Goal: Information Seeking & Learning: Learn about a topic

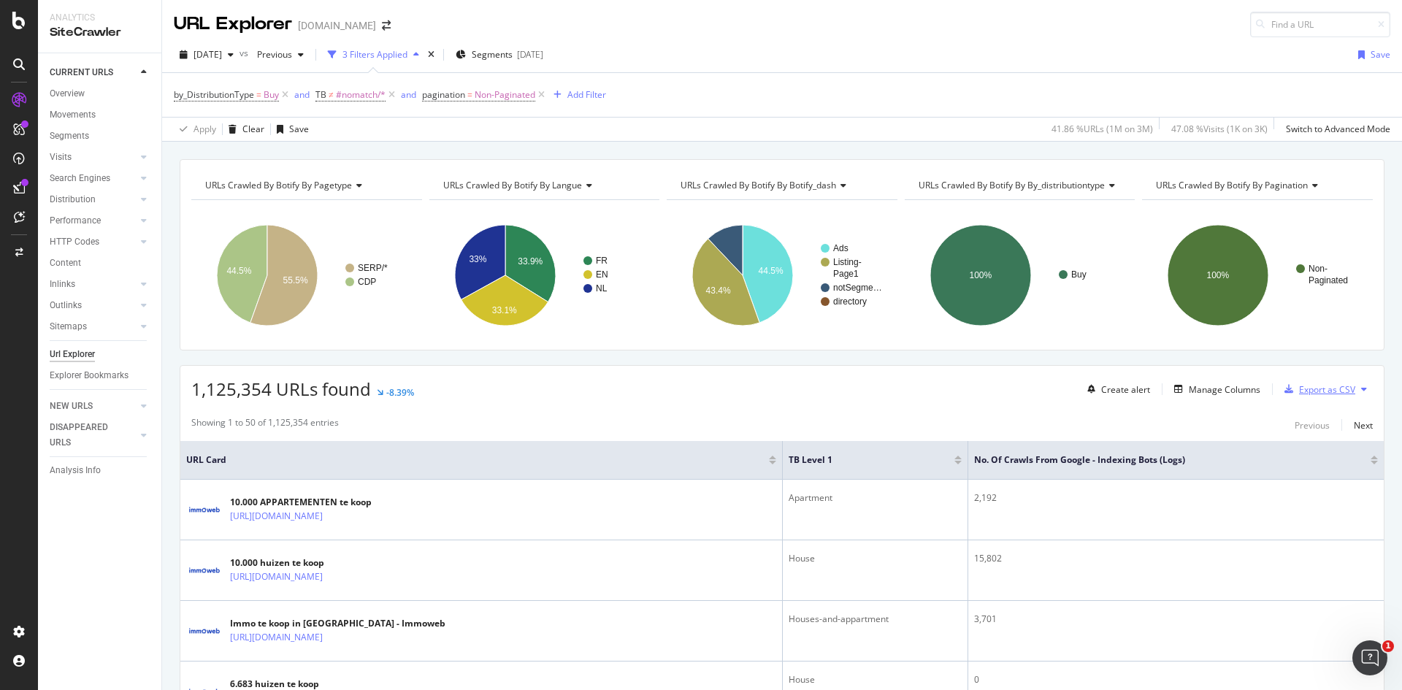
click at [1308, 386] on div "Export as CSV" at bounding box center [1327, 389] width 56 height 12
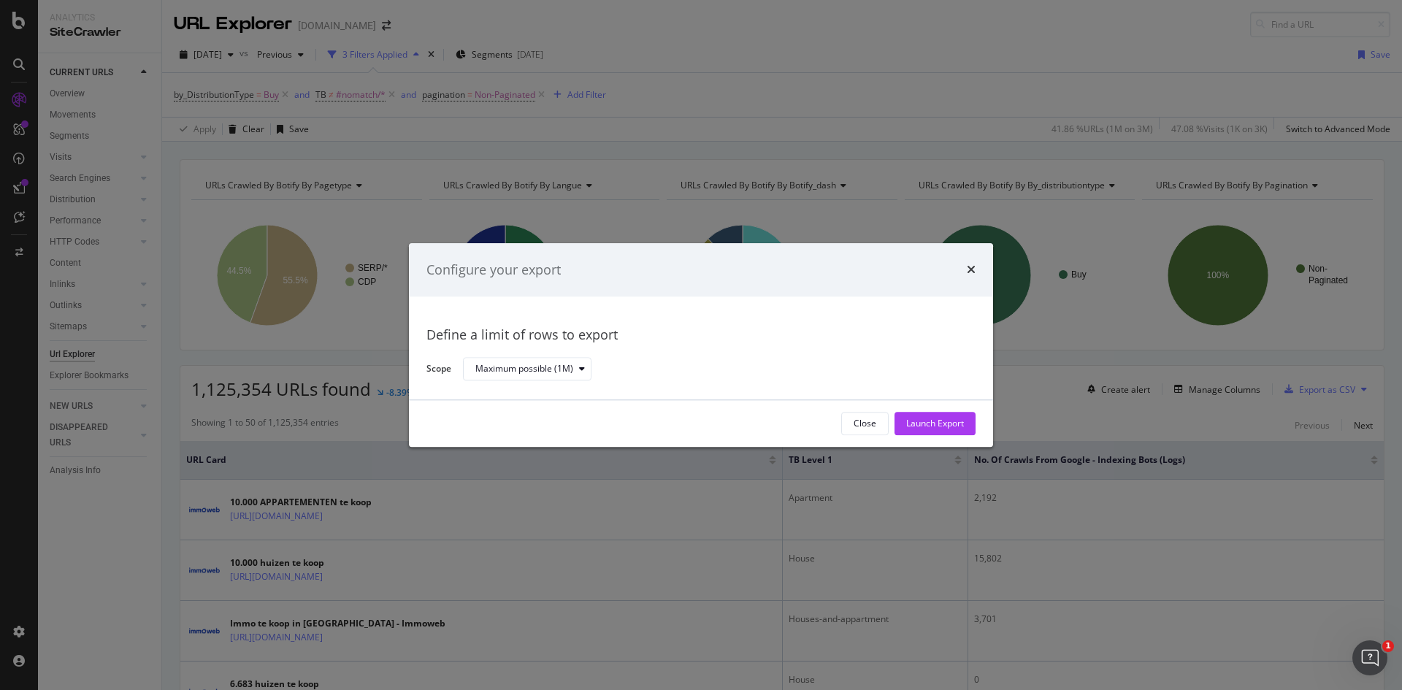
click at [976, 270] on div "Configure your export" at bounding box center [701, 270] width 584 height 54
click at [970, 267] on icon "times" at bounding box center [971, 270] width 9 height 12
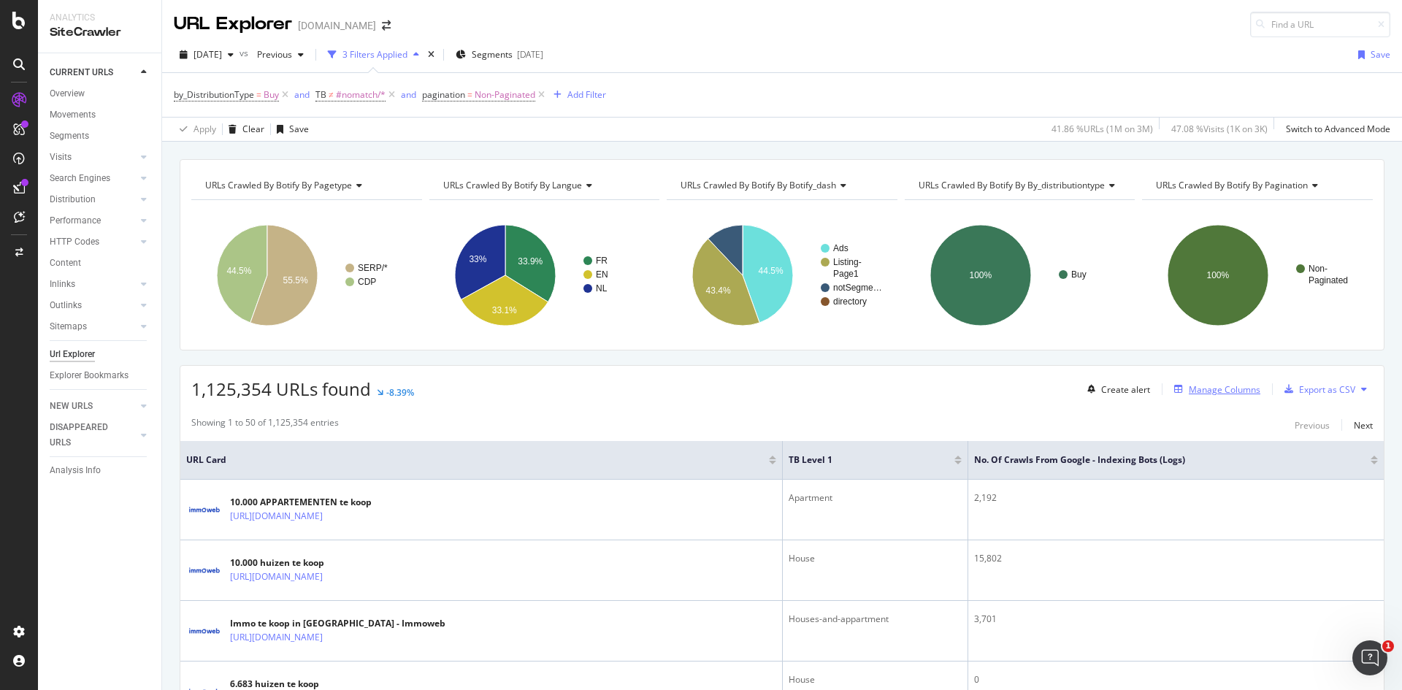
click at [1225, 393] on div "Manage Columns" at bounding box center [1225, 389] width 72 height 12
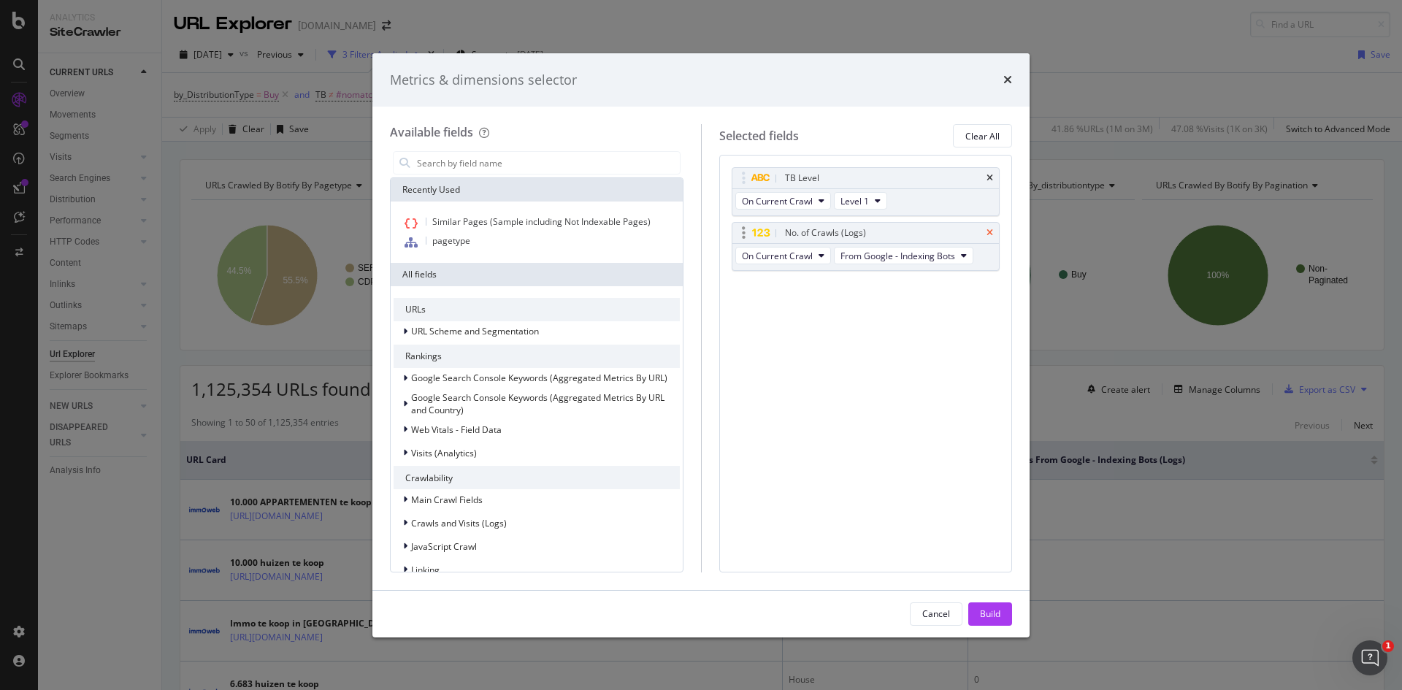
click at [987, 235] on icon "times" at bounding box center [990, 233] width 7 height 9
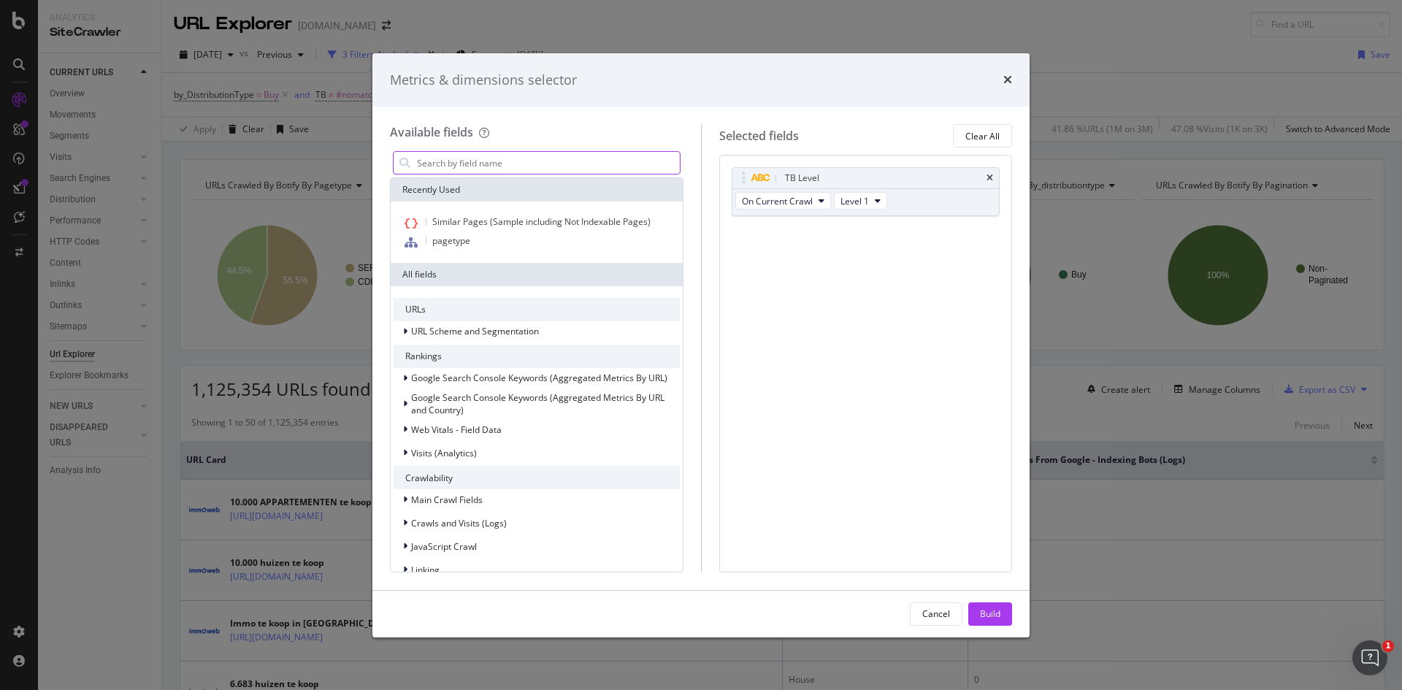
click at [480, 165] on input "modal" at bounding box center [548, 163] width 264 height 22
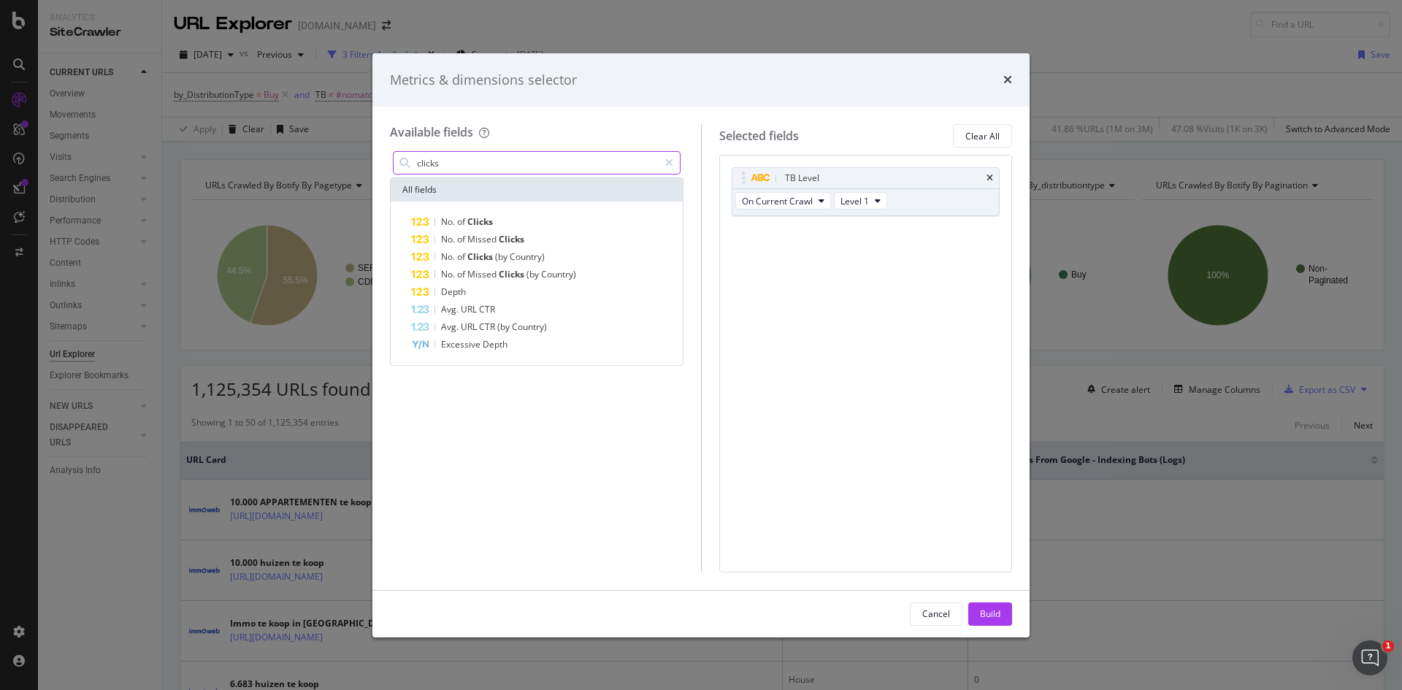
type input "clicks"
click at [84, 78] on div "Metrics & dimensions selector Available fields clicks All fields No. of Clicks …" at bounding box center [701, 345] width 1402 height 690
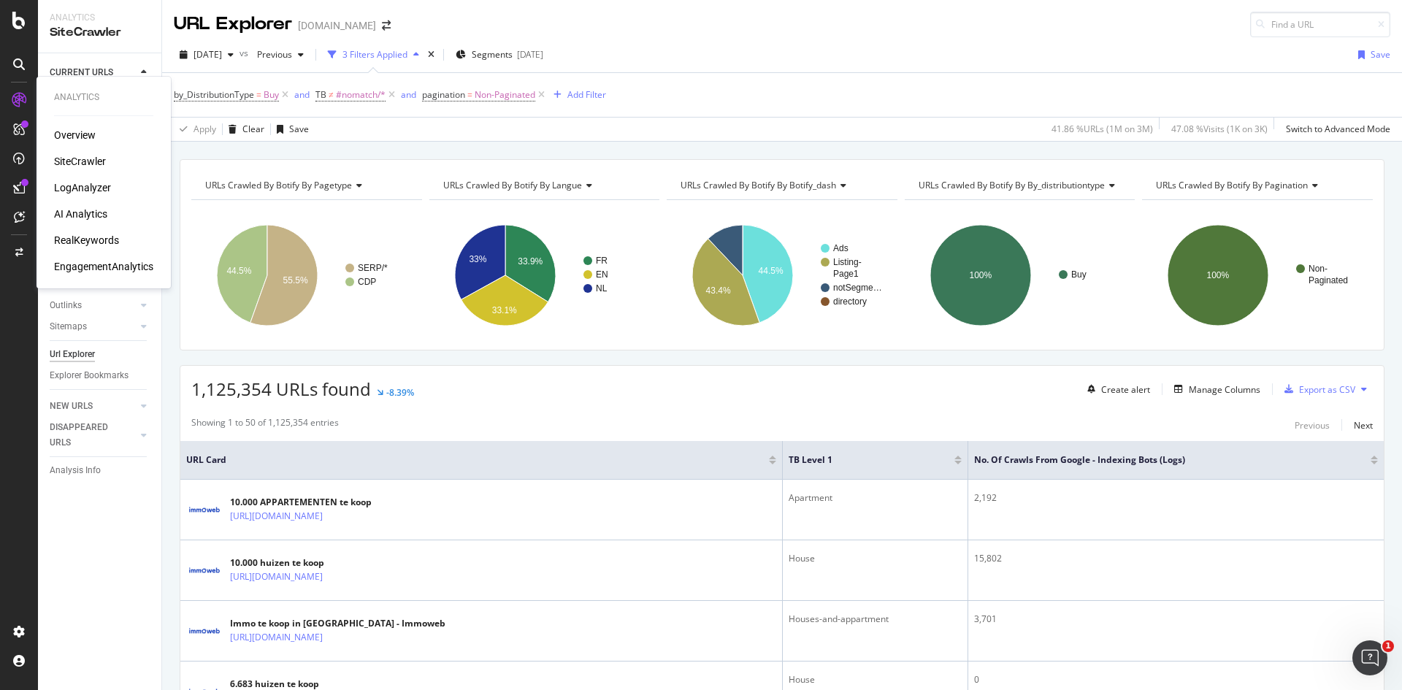
click at [80, 241] on div "RealKeywords" at bounding box center [86, 240] width 65 height 15
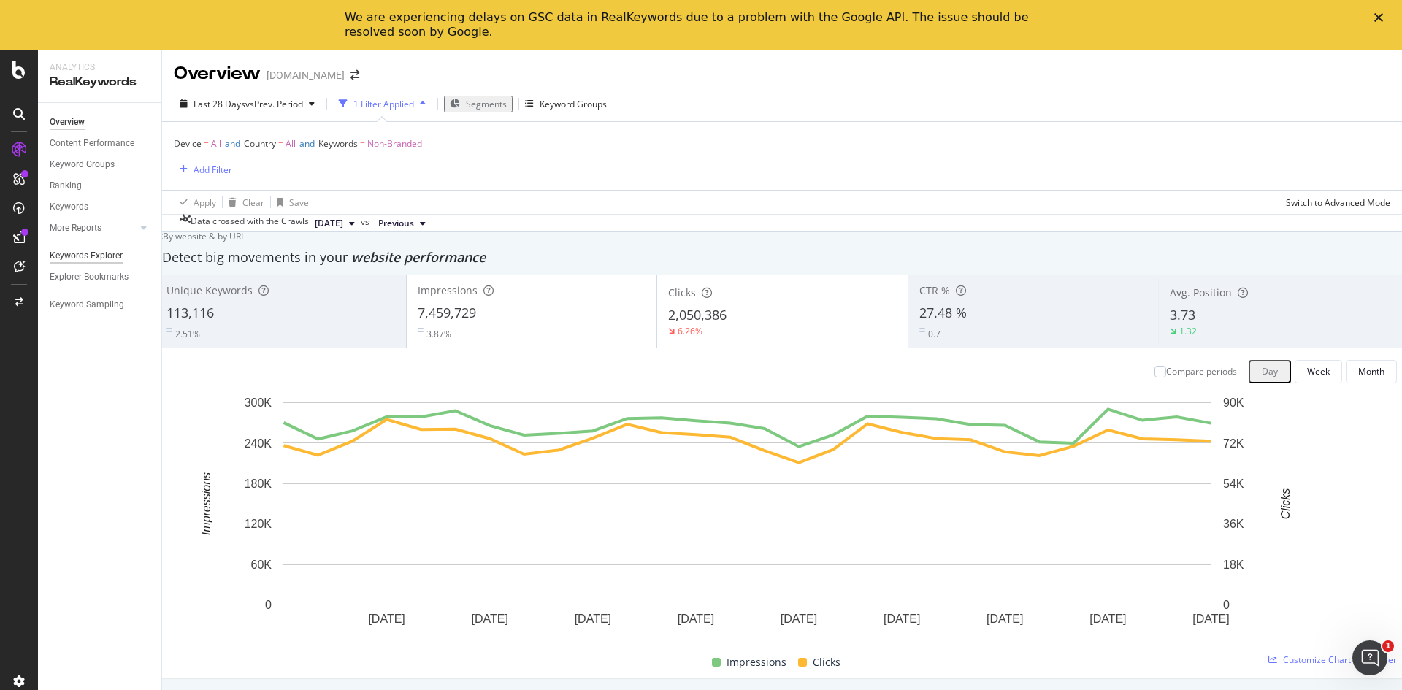
click at [71, 253] on div "Keywords Explorer" at bounding box center [86, 255] width 73 height 15
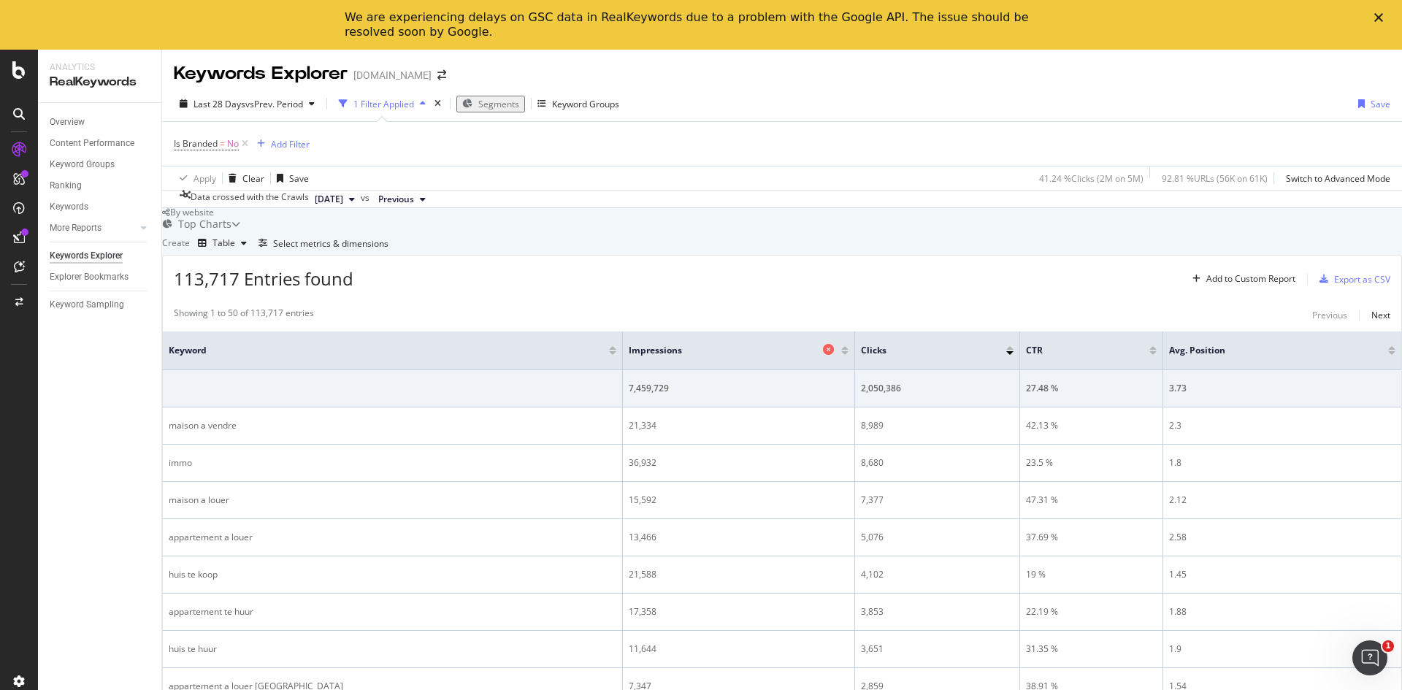
click at [823, 355] on icon at bounding box center [828, 349] width 11 height 11
